Goal: Communication & Community: Share content

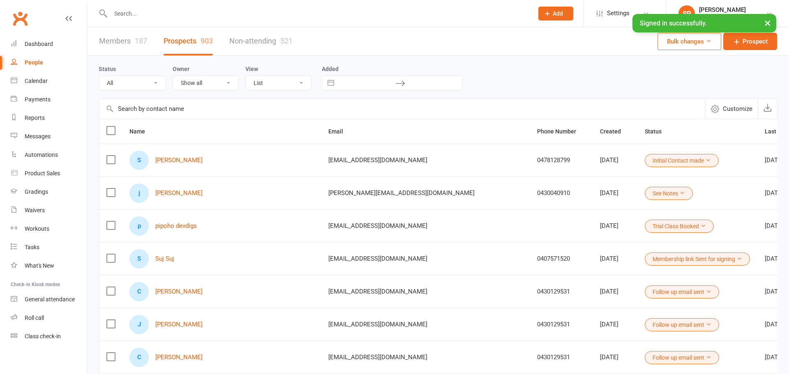
select select "50"
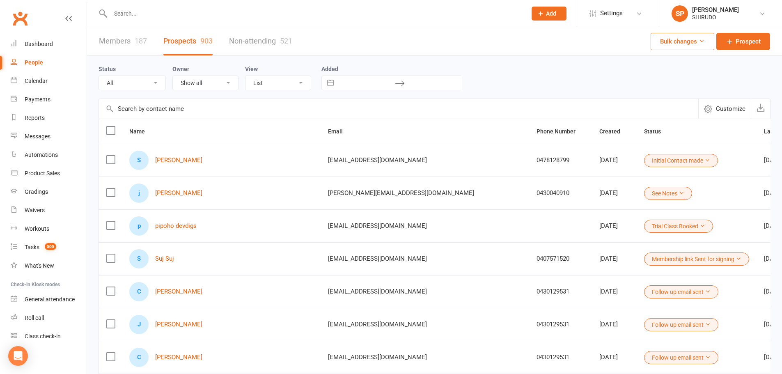
click at [223, 161] on div "S Stanley Jones" at bounding box center [221, 160] width 184 height 19
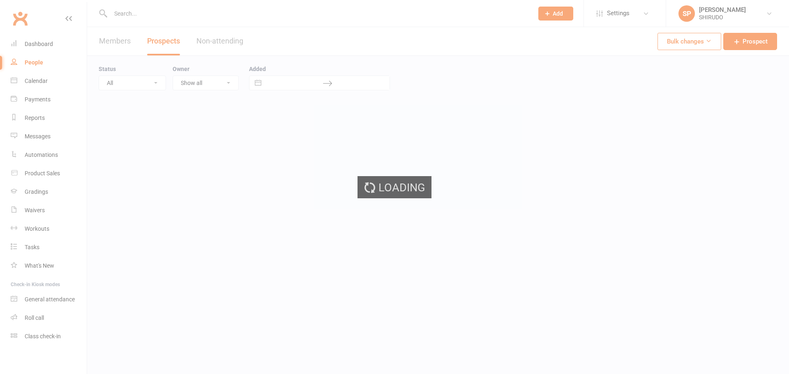
select select "50"
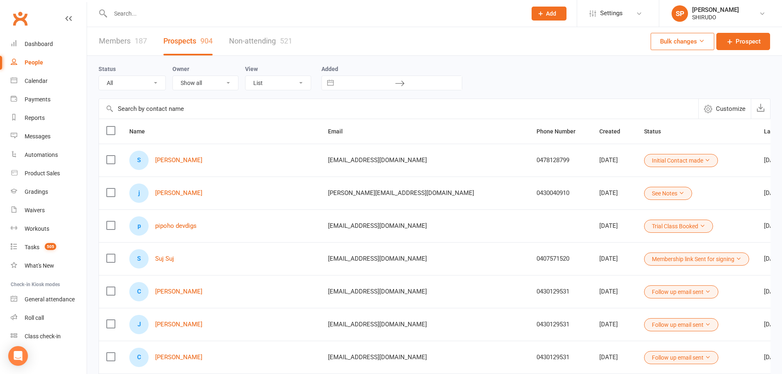
click at [131, 110] on input "text" at bounding box center [399, 109] width 600 height 20
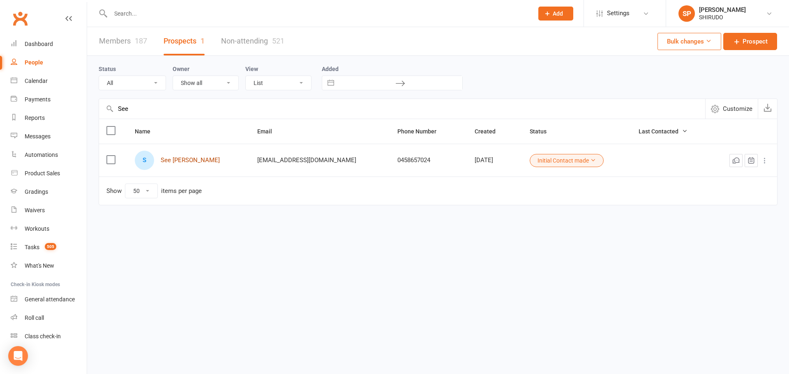
type input "See"
click at [193, 163] on link "See [PERSON_NAME]" at bounding box center [190, 160] width 59 height 7
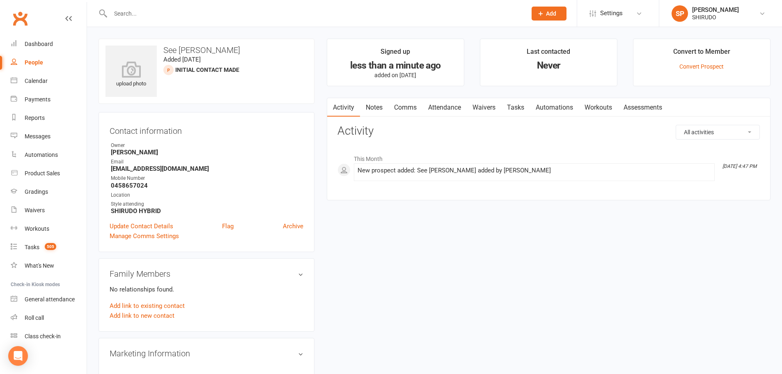
click at [407, 107] on link "Comms" at bounding box center [406, 107] width 34 height 19
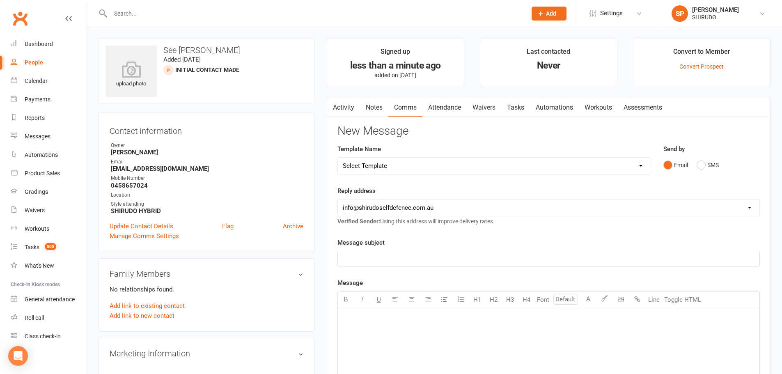
click at [439, 163] on select "Select Template [Email] Back to New School Term SPECIAL OFFER [Email] BIRTHDAY …" at bounding box center [494, 166] width 313 height 16
select select "35"
click at [338, 158] on select "Select Template [Email] Back to New School Term SPECIAL OFFER [Email] BIRTHDAY …" at bounding box center [494, 166] width 313 height 16
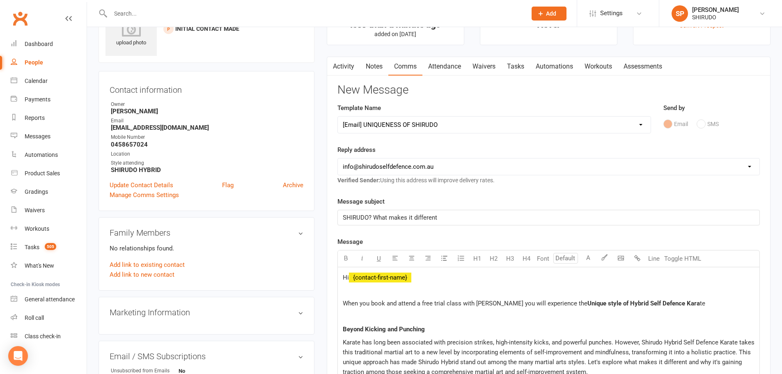
scroll to position [82, 0]
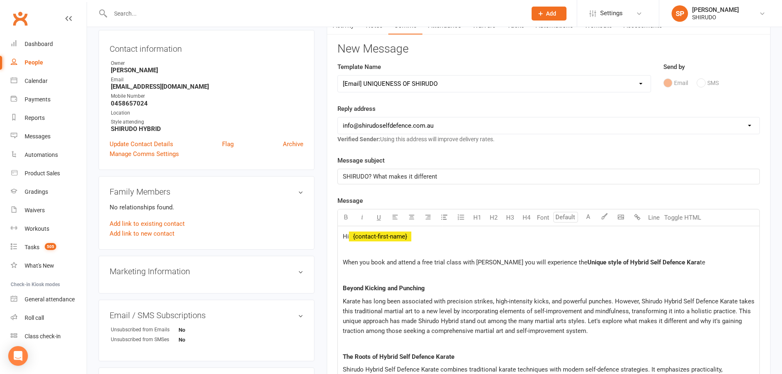
click at [346, 276] on p at bounding box center [549, 276] width 412 height 10
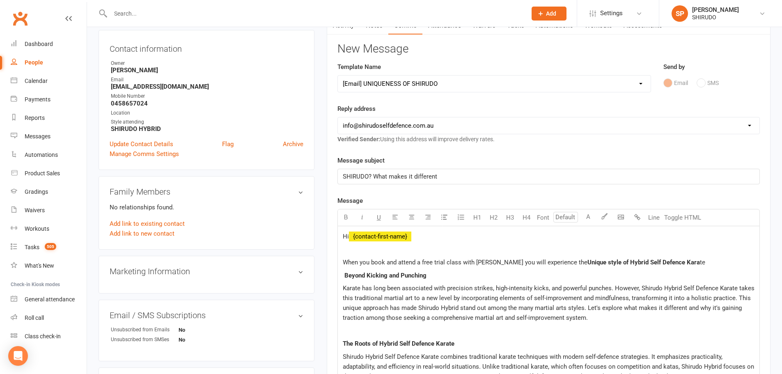
drag, startPoint x: 343, startPoint y: 329, endPoint x: 392, endPoint y: 328, distance: 48.9
click at [350, 328] on p at bounding box center [549, 331] width 412 height 10
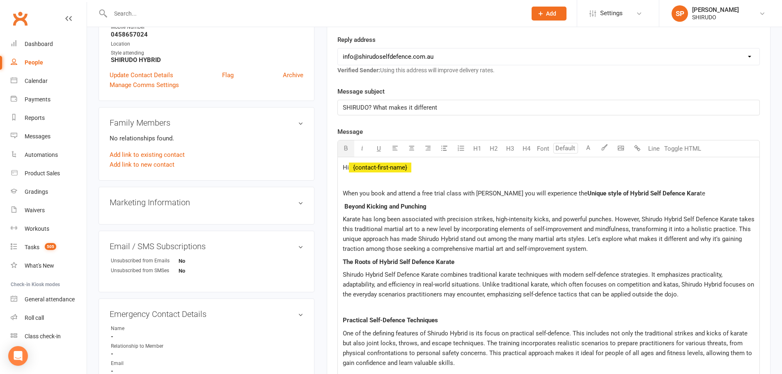
scroll to position [164, 0]
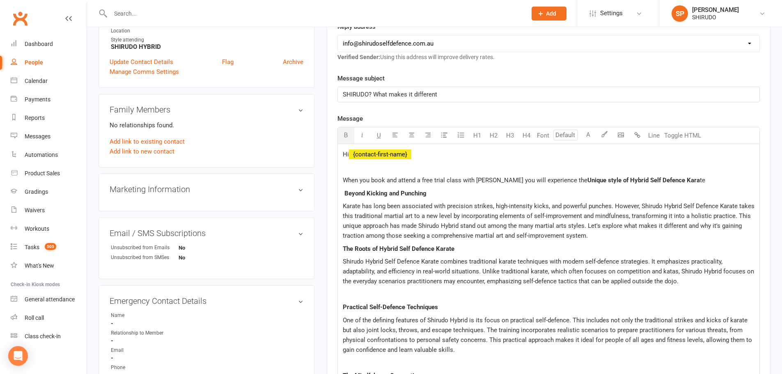
click at [346, 292] on p at bounding box center [549, 295] width 412 height 10
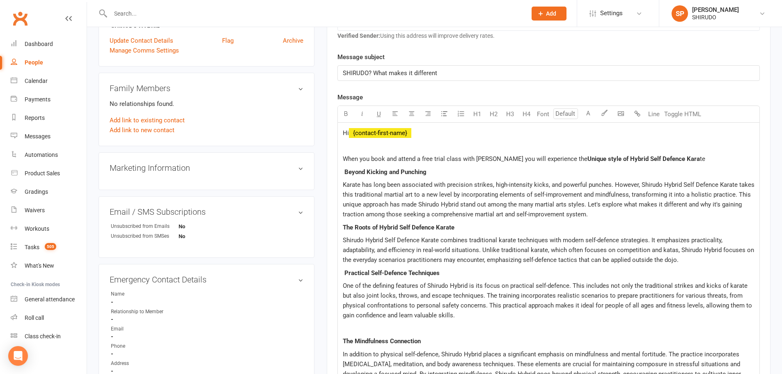
scroll to position [205, 0]
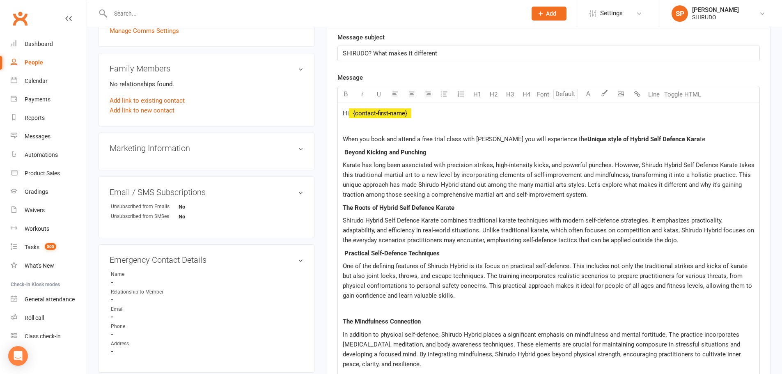
click at [348, 306] on p at bounding box center [549, 309] width 412 height 10
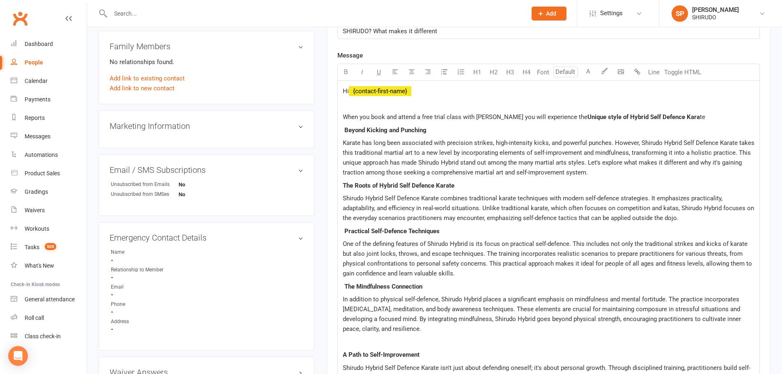
scroll to position [246, 0]
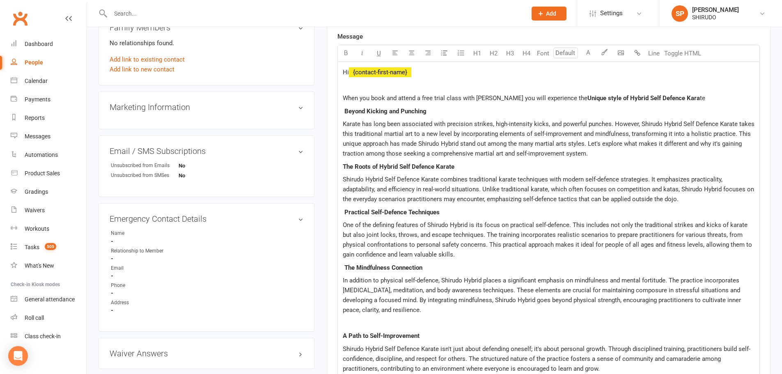
drag, startPoint x: 344, startPoint y: 323, endPoint x: 374, endPoint y: 320, distance: 30.6
click at [347, 322] on p at bounding box center [549, 323] width 412 height 10
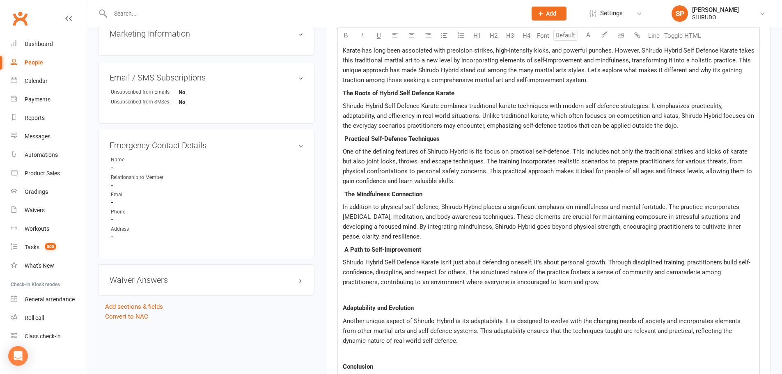
scroll to position [329, 0]
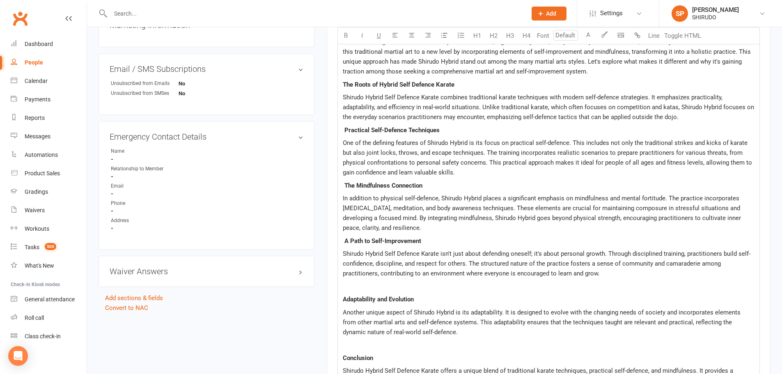
click at [345, 282] on p at bounding box center [549, 287] width 412 height 10
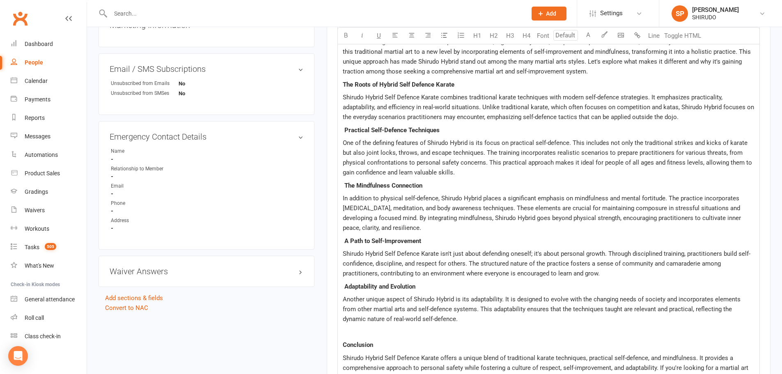
drag, startPoint x: 345, startPoint y: 330, endPoint x: 409, endPoint y: 329, distance: 64.5
click at [348, 329] on p at bounding box center [549, 332] width 412 height 10
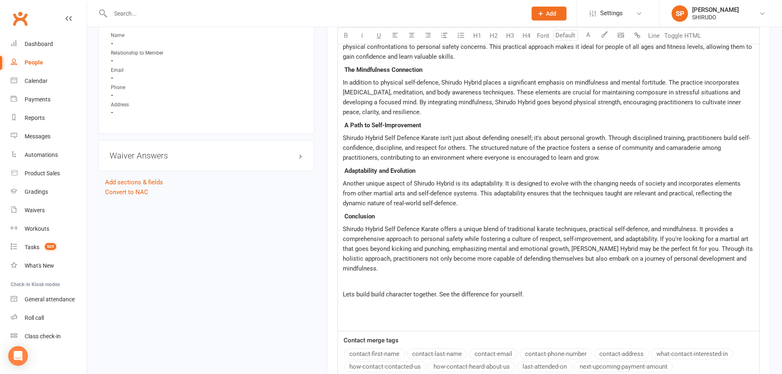
scroll to position [452, 0]
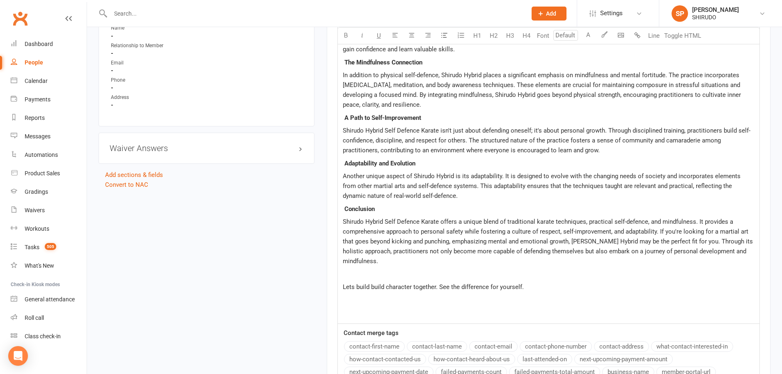
drag, startPoint x: 344, startPoint y: 276, endPoint x: 419, endPoint y: 279, distance: 74.8
click at [361, 275] on p at bounding box center [549, 274] width 412 height 10
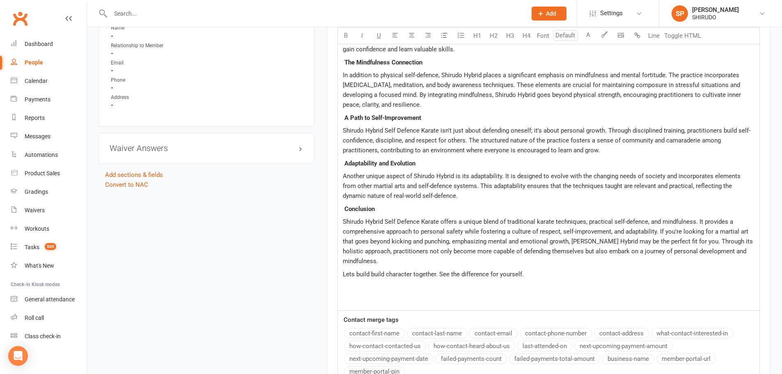
click at [533, 273] on p "Lets build build character together. See the difference for yourself." at bounding box center [549, 274] width 412 height 10
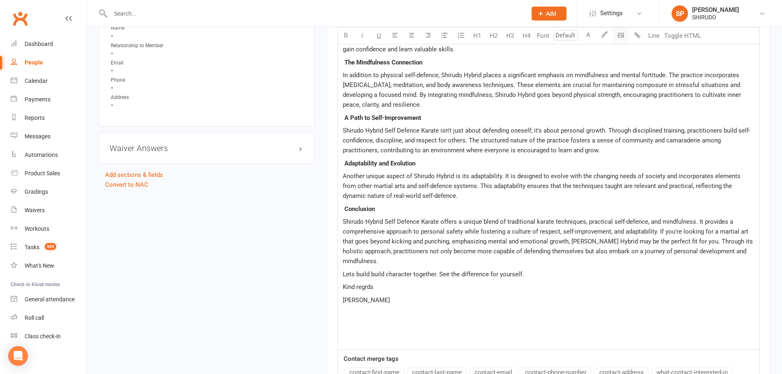
click at [623, 36] on body "Prospect Member Non-attending contact Class / event Appointment Grading event T…" at bounding box center [391, 45] width 782 height 991
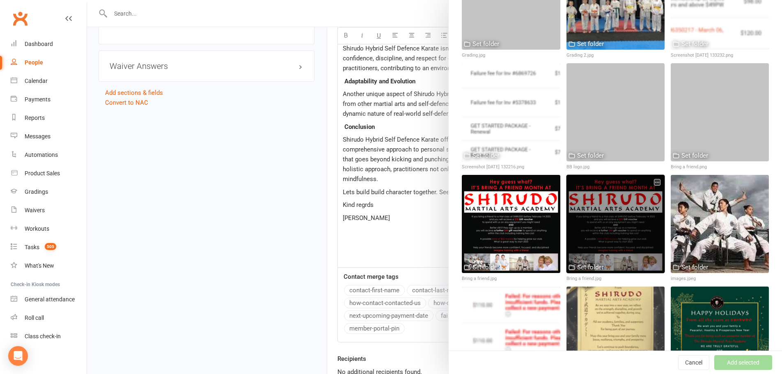
scroll to position [1253, 0]
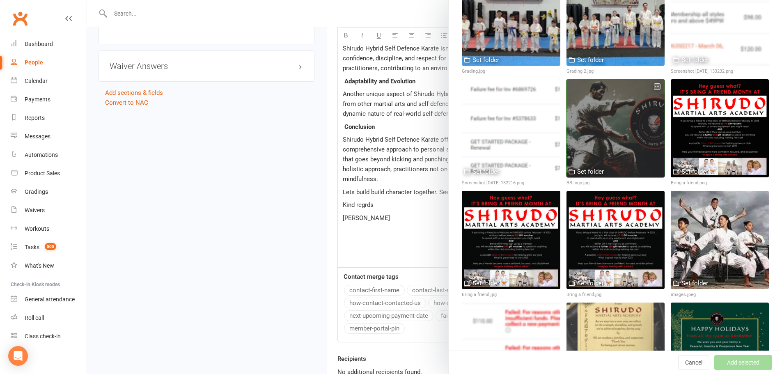
click at [607, 113] on div at bounding box center [616, 128] width 98 height 98
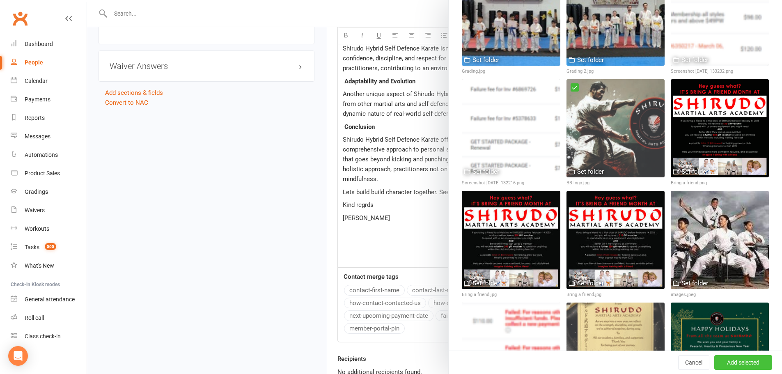
click at [733, 362] on button "Add selected" at bounding box center [744, 362] width 58 height 15
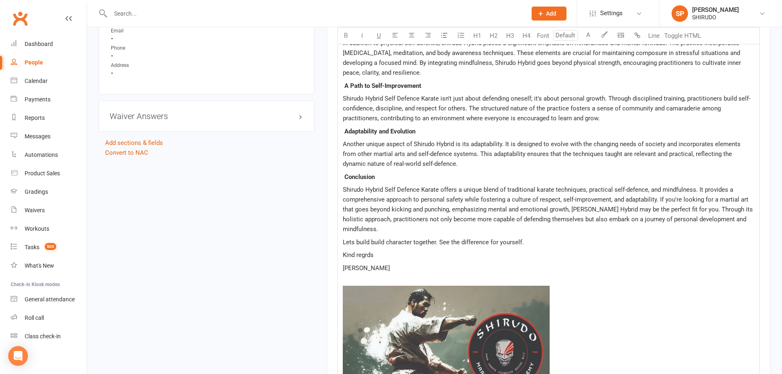
scroll to position [452, 0]
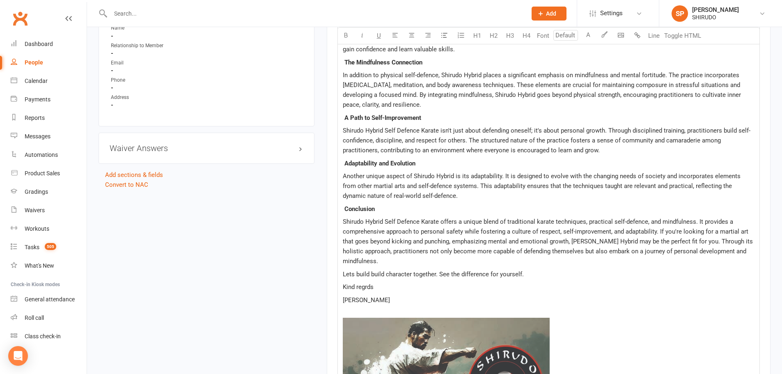
click at [366, 288] on span "Kind regrds" at bounding box center [358, 286] width 31 height 7
click at [616, 285] on p "Kind regards" at bounding box center [549, 287] width 412 height 10
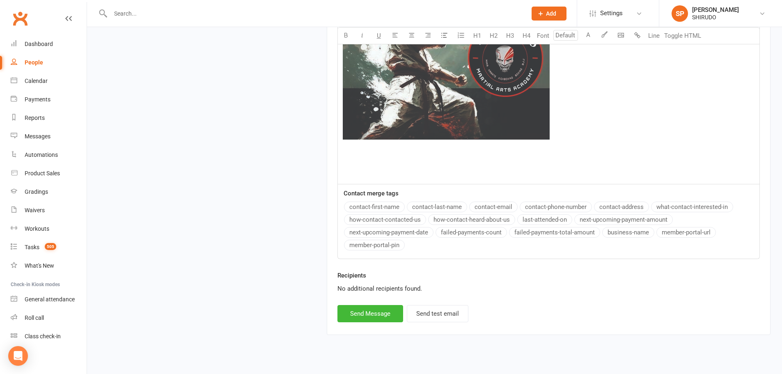
scroll to position [791, 0]
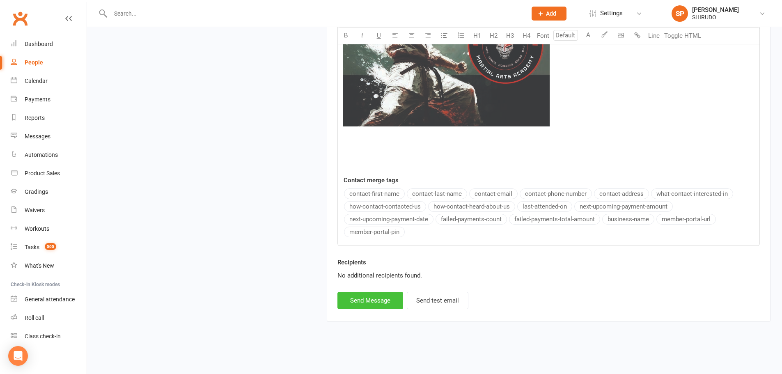
click at [373, 299] on button "Send Message" at bounding box center [371, 300] width 66 height 17
select select
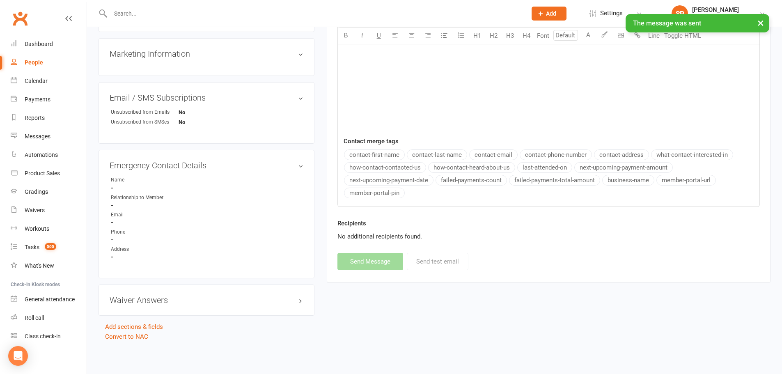
scroll to position [261, 0]
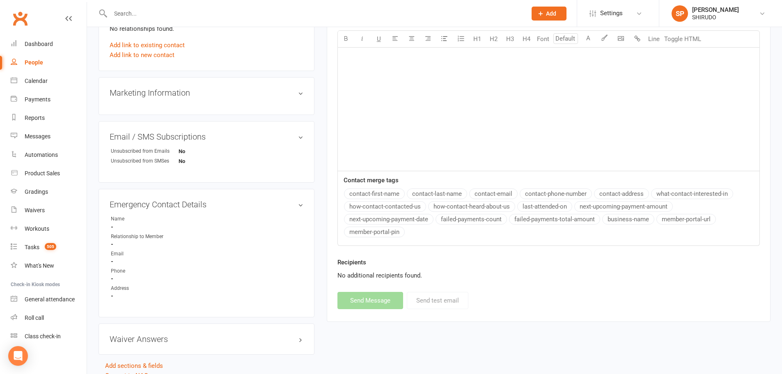
click at [37, 62] on div "People" at bounding box center [34, 62] width 18 height 7
select select "50"
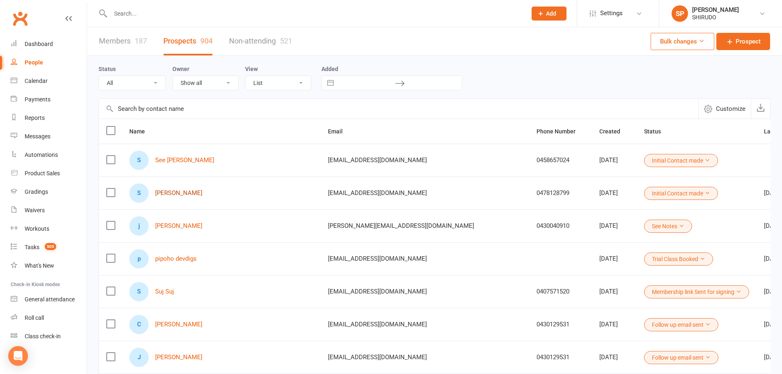
click at [180, 194] on link "[PERSON_NAME]" at bounding box center [178, 193] width 47 height 7
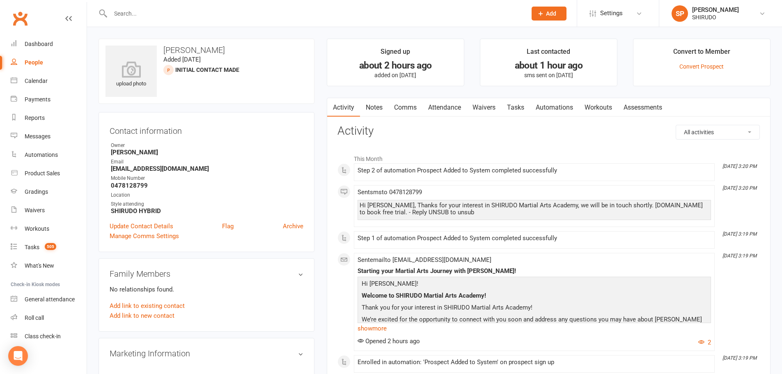
click at [402, 106] on link "Comms" at bounding box center [406, 107] width 34 height 19
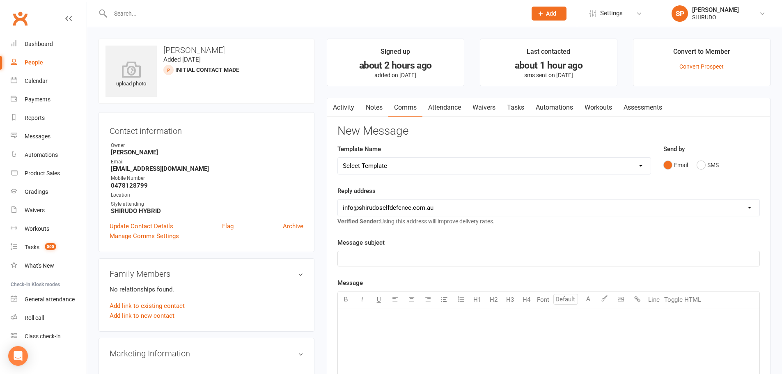
click at [374, 107] on link "Notes" at bounding box center [374, 107] width 28 height 19
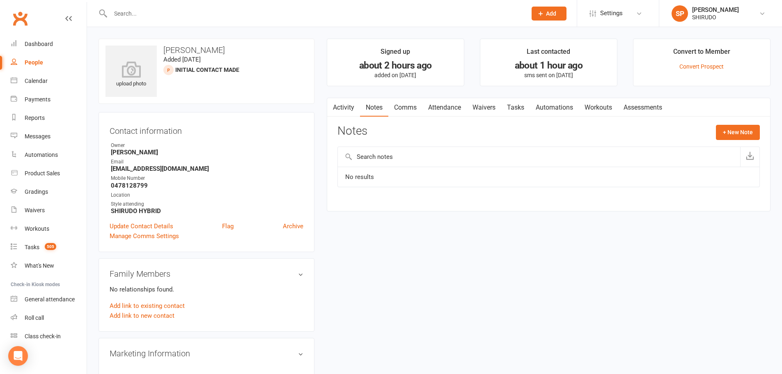
click at [346, 107] on link "Activity" at bounding box center [343, 107] width 33 height 19
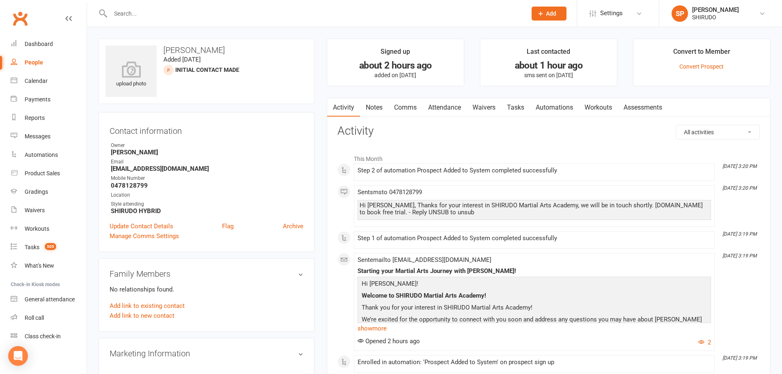
click at [32, 60] on div "People" at bounding box center [34, 62] width 18 height 7
select select "50"
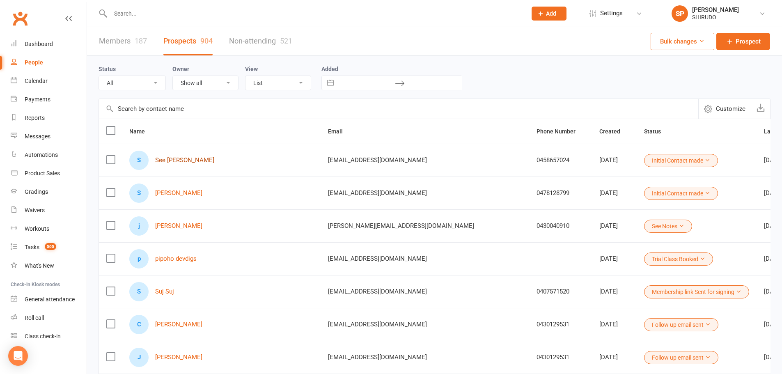
click at [179, 161] on link "See [PERSON_NAME]" at bounding box center [184, 160] width 59 height 7
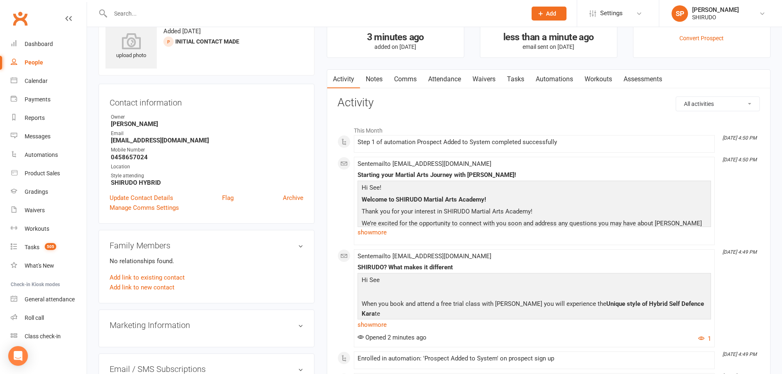
scroll to position [41, 0]
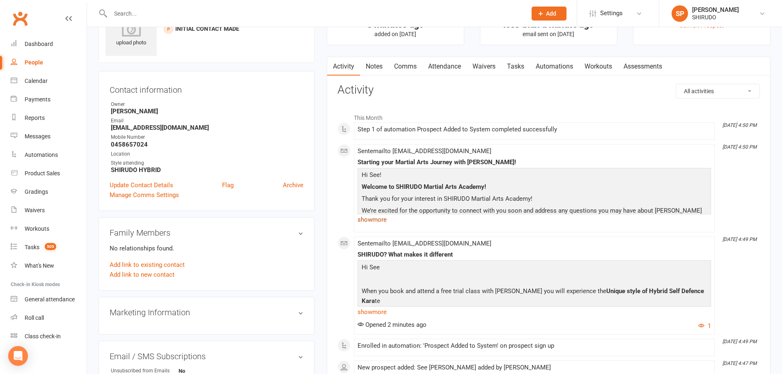
click at [377, 220] on link "show more" at bounding box center [535, 220] width 354 height 12
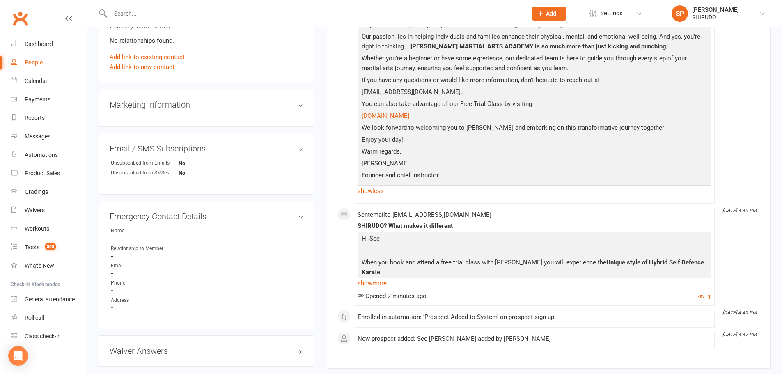
scroll to position [288, 0]
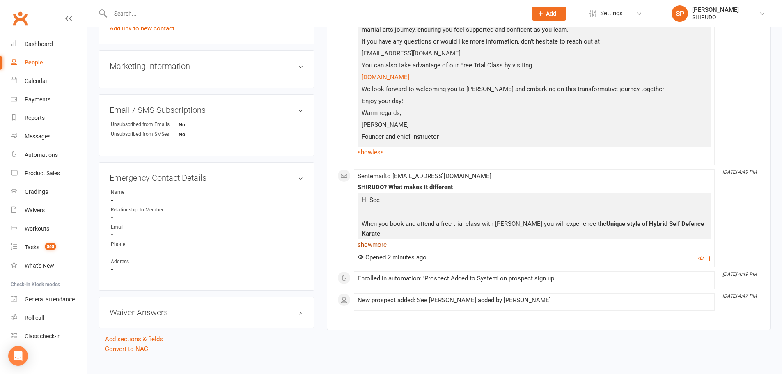
click at [373, 246] on link "show more" at bounding box center [535, 245] width 354 height 12
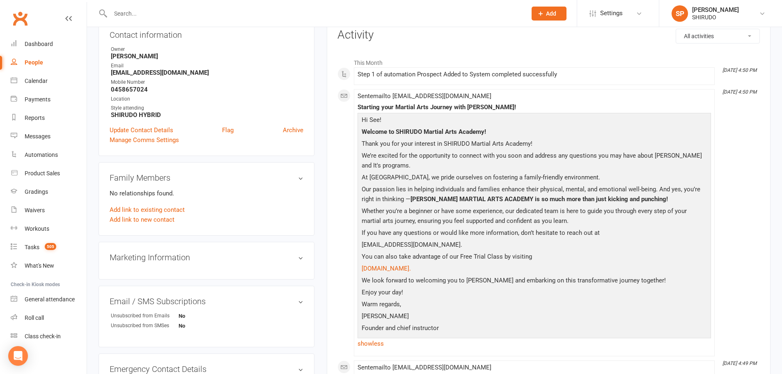
scroll to position [82, 0]
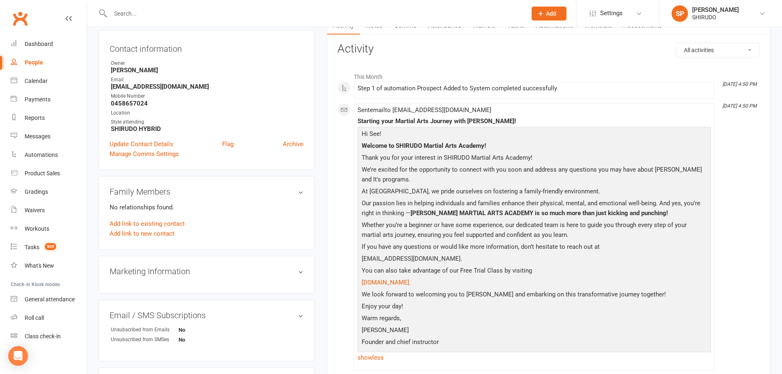
click at [35, 63] on div "People" at bounding box center [34, 62] width 18 height 7
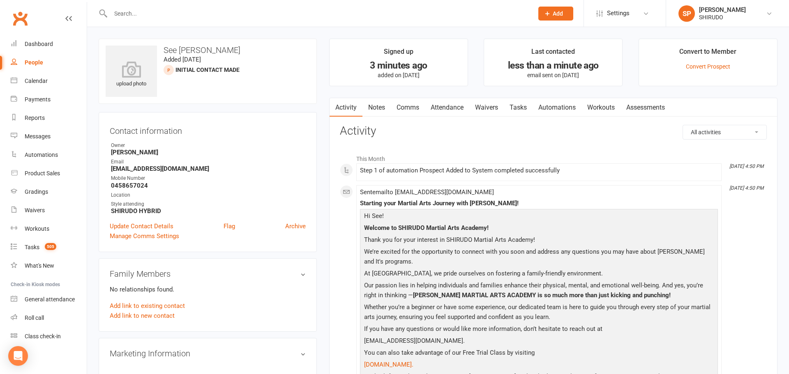
select select "50"
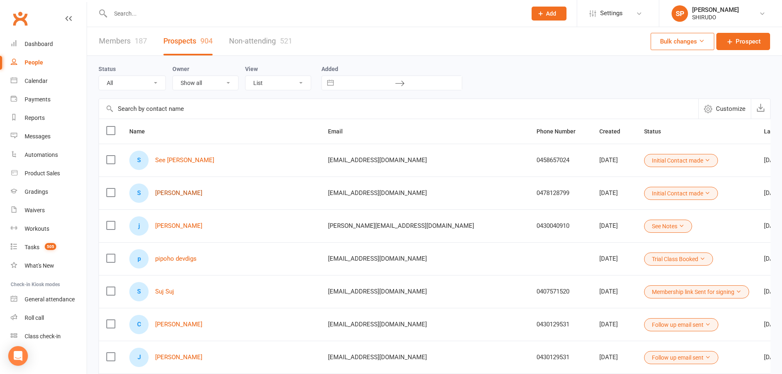
click at [186, 193] on link "[PERSON_NAME]" at bounding box center [178, 193] width 47 height 7
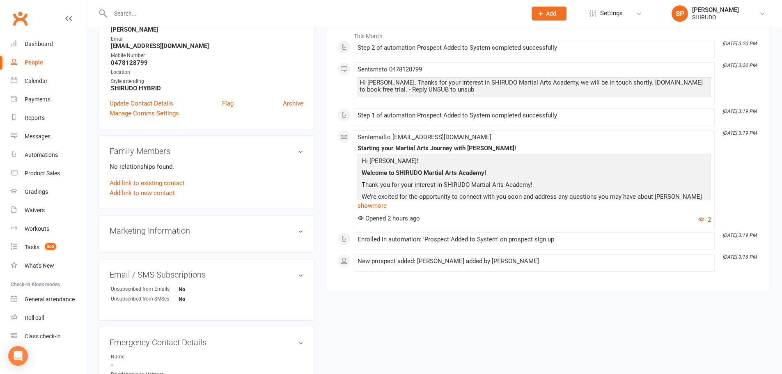
scroll to position [123, 0]
click at [378, 207] on link "show more" at bounding box center [535, 206] width 354 height 12
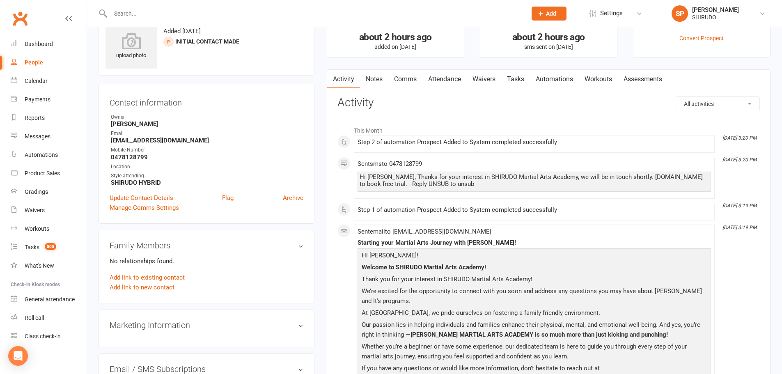
scroll to position [0, 0]
